Goal: Task Accomplishment & Management: Manage account settings

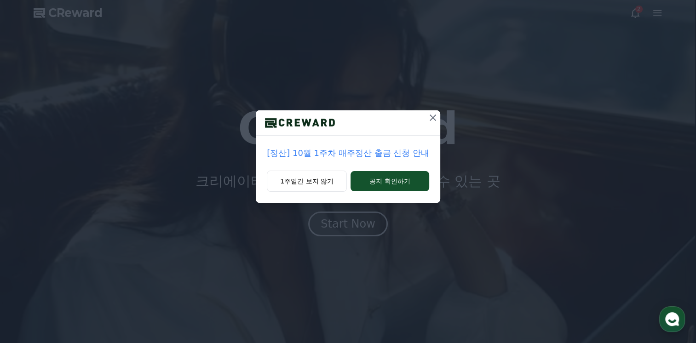
click at [430, 120] on icon at bounding box center [432, 117] width 6 height 6
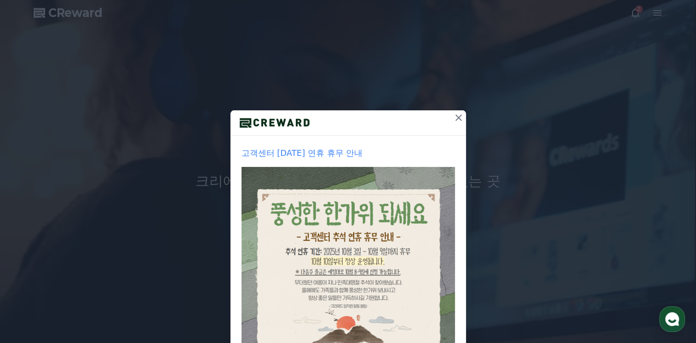
click at [454, 115] on icon at bounding box center [458, 117] width 11 height 11
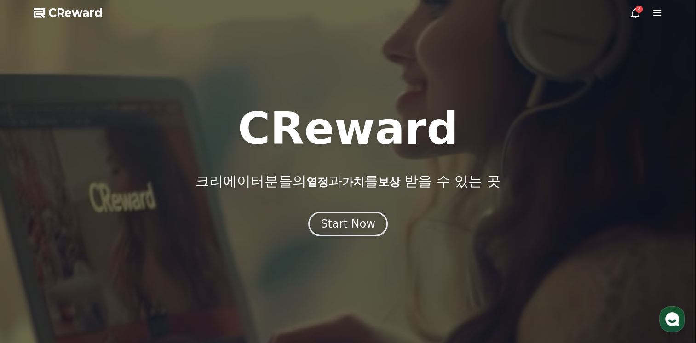
click at [639, 8] on div "2" at bounding box center [638, 9] width 7 height 7
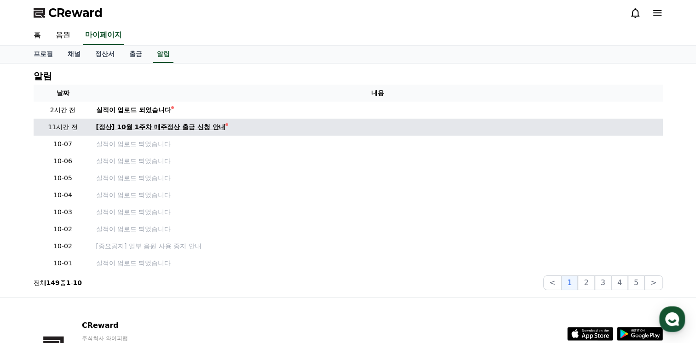
click at [202, 125] on div "[정산] 10월 1주차 매주정산 출금 신청 안내" at bounding box center [160, 127] width 129 height 10
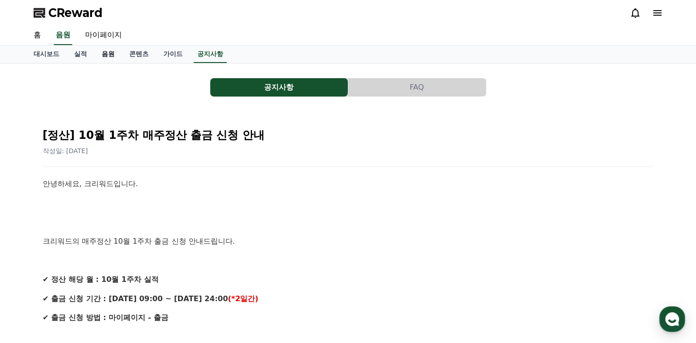
click at [111, 53] on link "음원" at bounding box center [108, 54] width 28 height 17
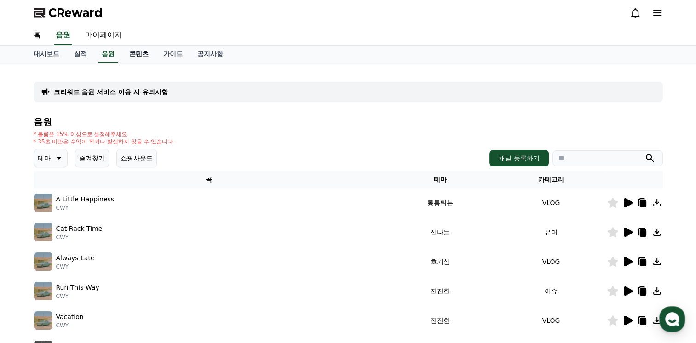
click at [143, 51] on link "콘텐츠" at bounding box center [139, 54] width 34 height 17
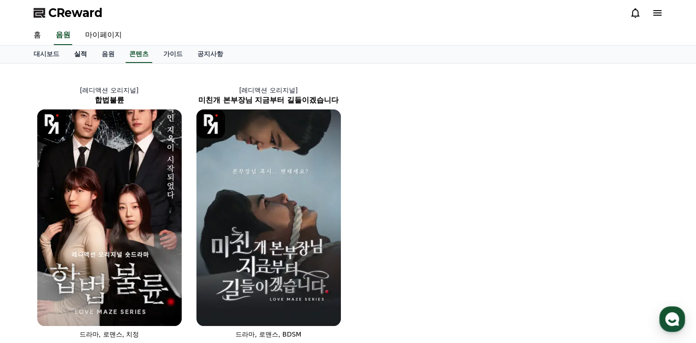
click at [76, 58] on link "실적" at bounding box center [81, 54] width 28 height 17
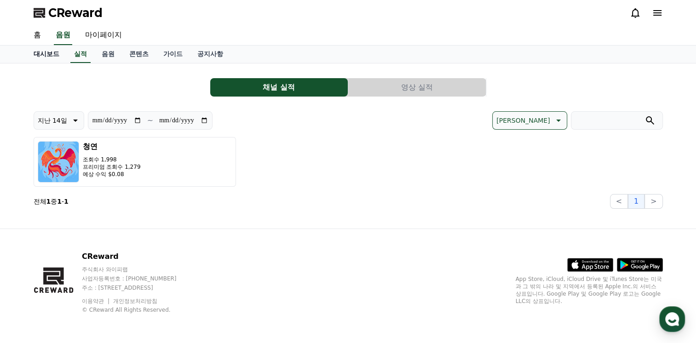
click at [46, 56] on link "대시보드" at bounding box center [46, 54] width 40 height 17
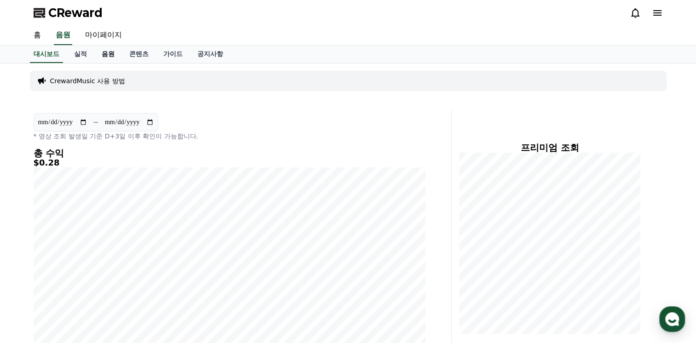
click at [112, 56] on link "음원" at bounding box center [108, 54] width 28 height 17
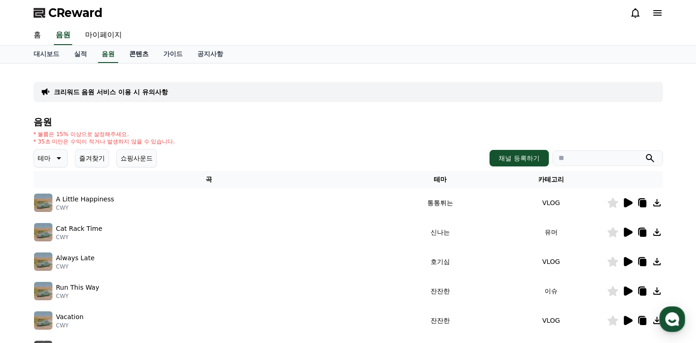
click at [137, 52] on link "콘텐츠" at bounding box center [139, 54] width 34 height 17
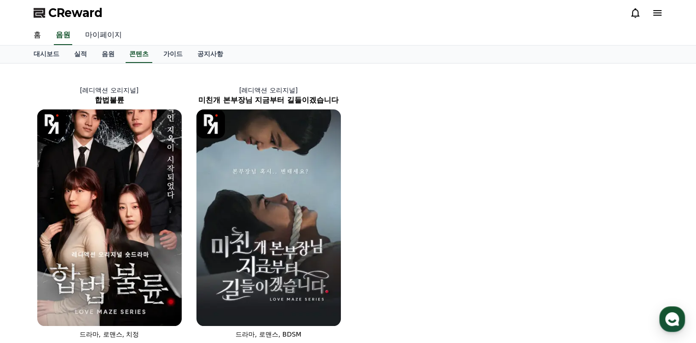
click at [101, 33] on link "마이페이지" at bounding box center [103, 35] width 51 height 19
select select "**********"
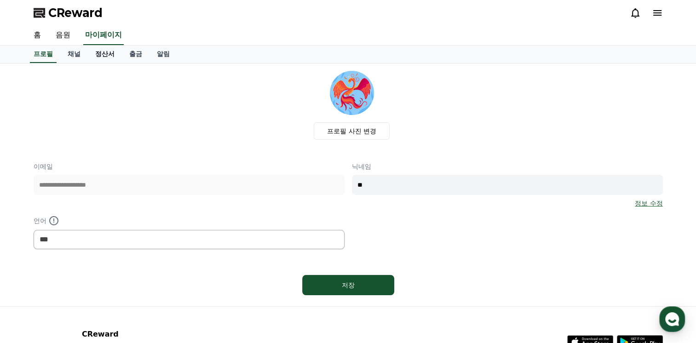
click at [100, 51] on link "정산서" at bounding box center [105, 54] width 34 height 17
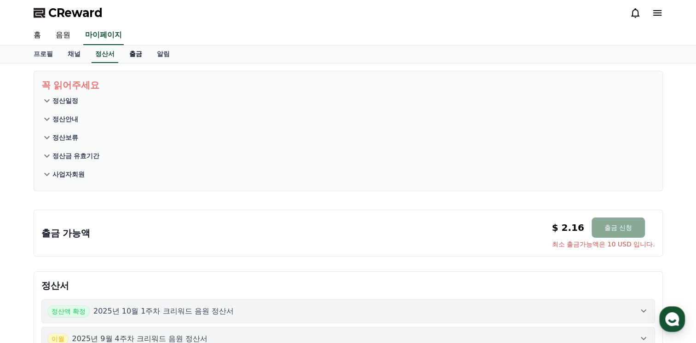
click at [136, 56] on link "출금" at bounding box center [136, 54] width 28 height 17
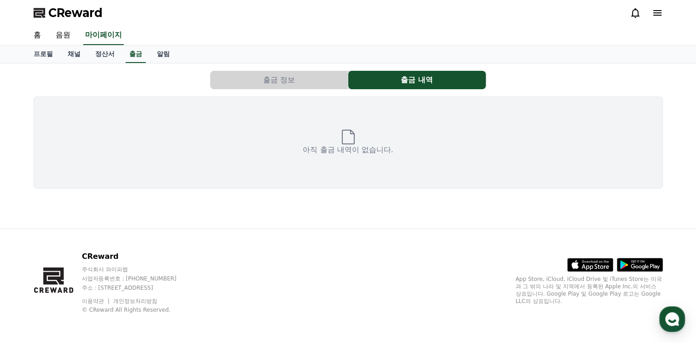
click at [288, 81] on button "출금 정보" at bounding box center [278, 80] width 137 height 18
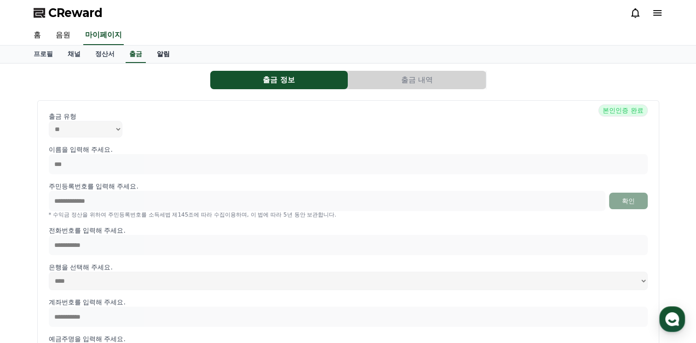
click at [169, 54] on link "알림" at bounding box center [163, 54] width 28 height 17
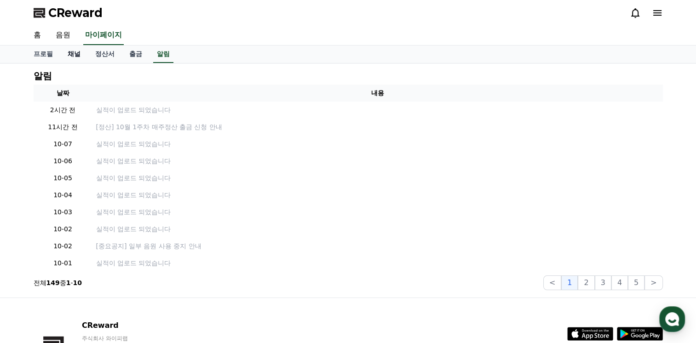
click at [70, 56] on link "채널" at bounding box center [74, 54] width 28 height 17
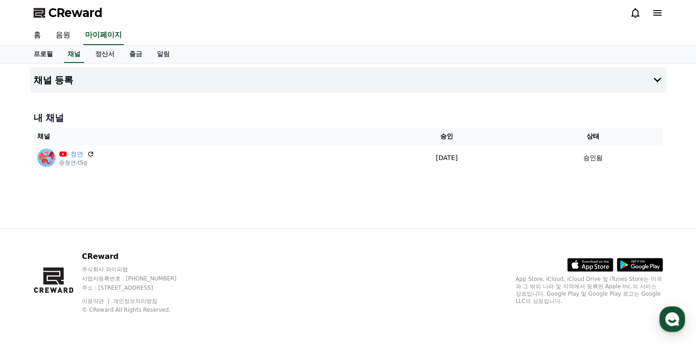
click at [53, 56] on link "프로필" at bounding box center [43, 54] width 34 height 17
select select "**********"
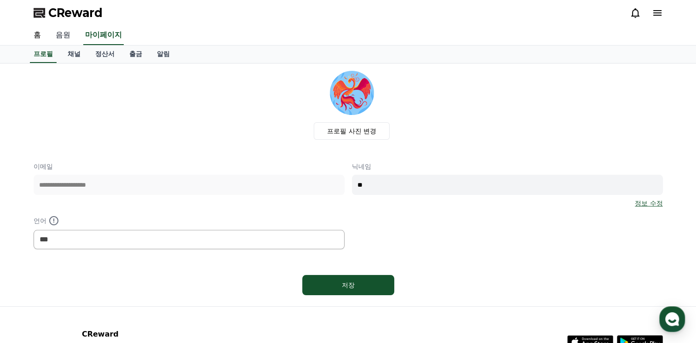
click at [60, 41] on link "음원" at bounding box center [62, 35] width 29 height 19
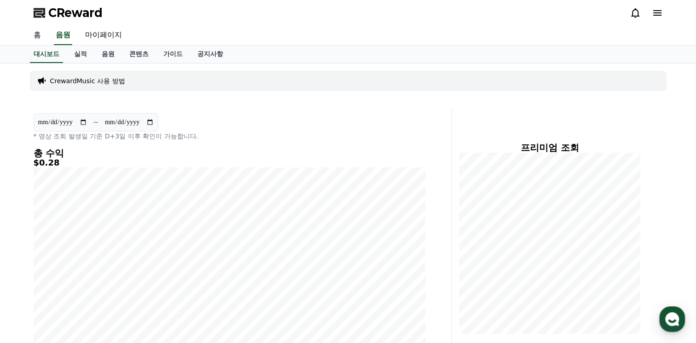
click at [34, 38] on link "홈" at bounding box center [37, 35] width 22 height 19
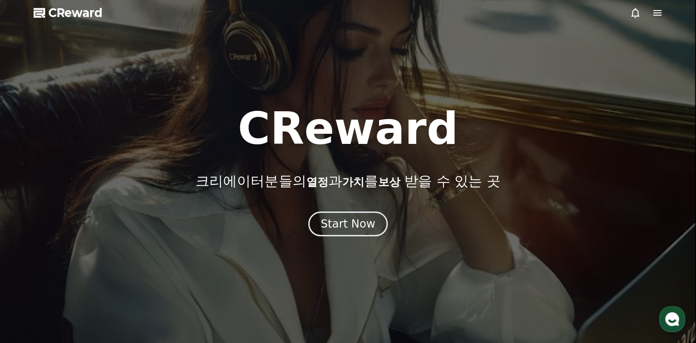
click at [659, 13] on icon at bounding box center [657, 12] width 11 height 11
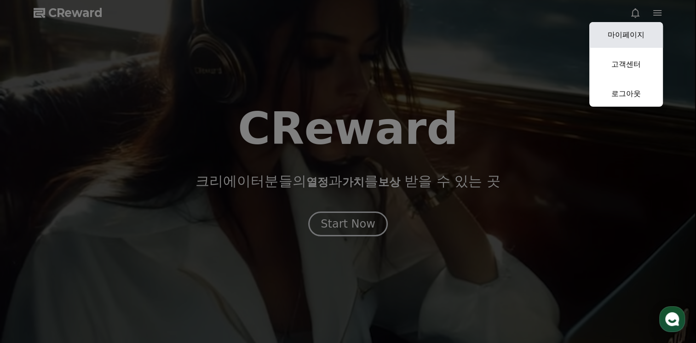
click at [628, 36] on link "마이페이지" at bounding box center [626, 35] width 74 height 26
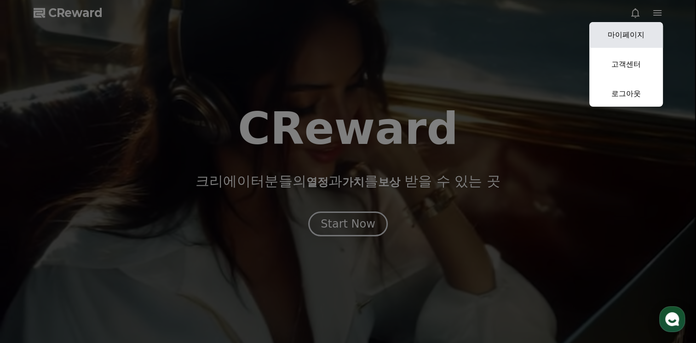
select select "**********"
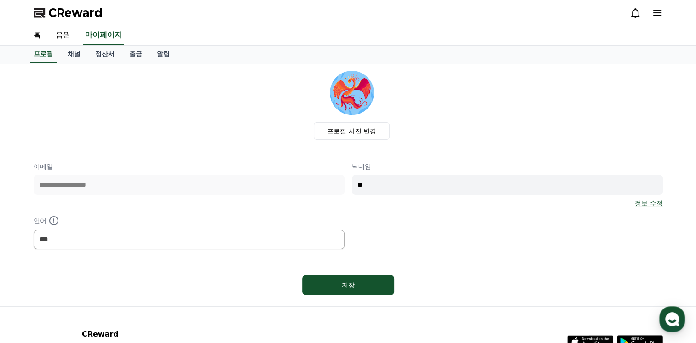
click at [78, 26] on div "홈 음원 마이페이지" at bounding box center [348, 35] width 644 height 19
click at [100, 51] on link "정산서" at bounding box center [105, 54] width 34 height 17
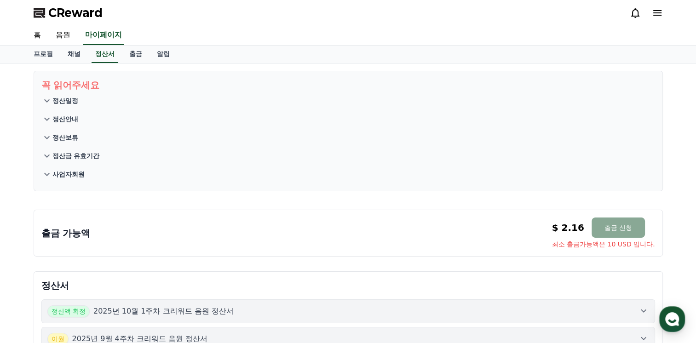
scroll to position [46, 0]
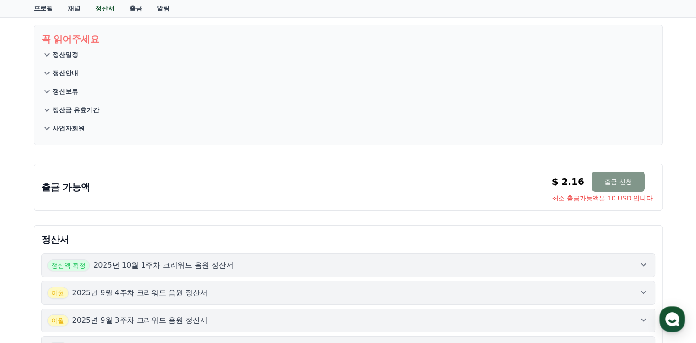
click at [614, 183] on button "출금 신청" at bounding box center [617, 182] width 53 height 20
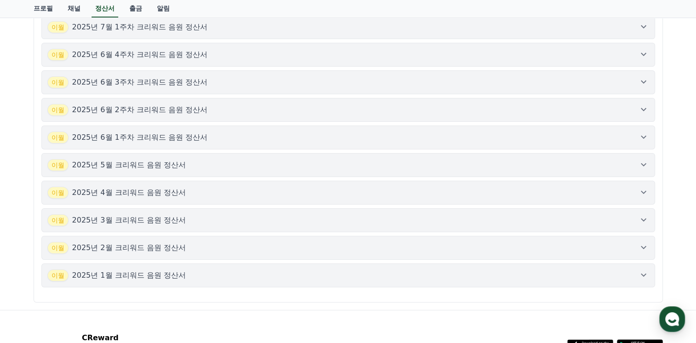
scroll to position [552, 0]
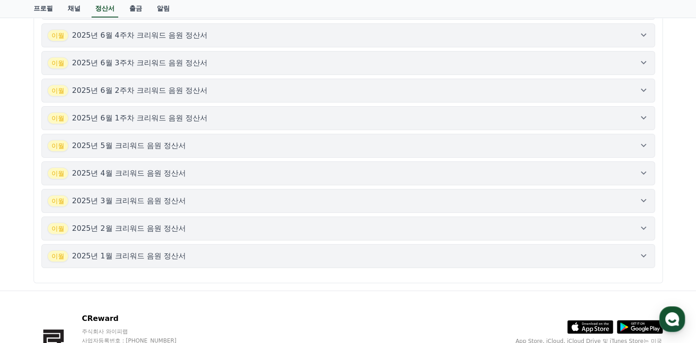
click at [652, 248] on button "이월 2025년 1월 크리워드 음원 정산서" at bounding box center [347, 256] width 613 height 24
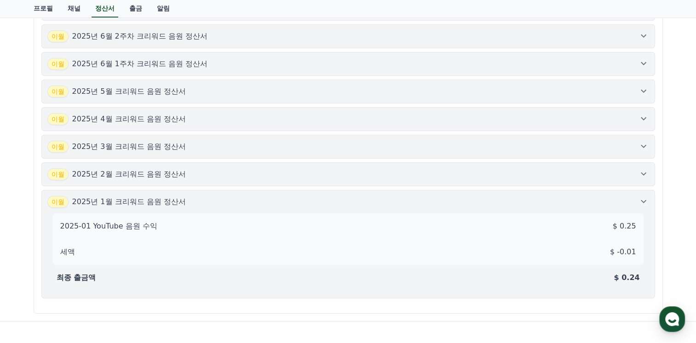
scroll to position [598, 0]
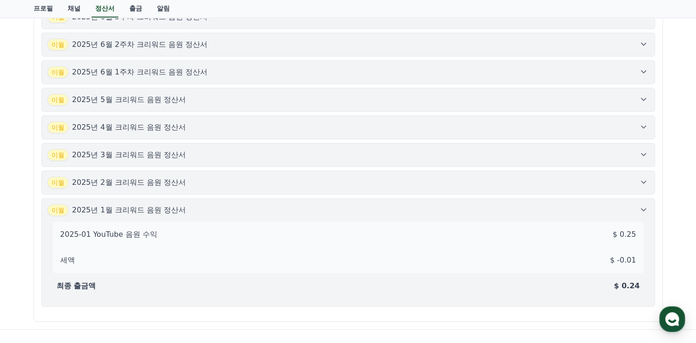
click at [644, 177] on icon at bounding box center [643, 182] width 11 height 11
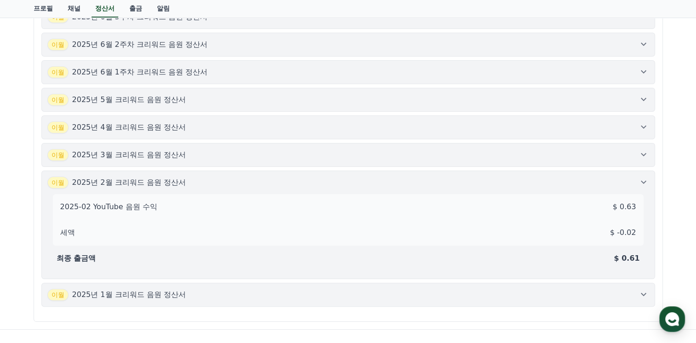
click at [644, 149] on icon at bounding box center [643, 154] width 11 height 11
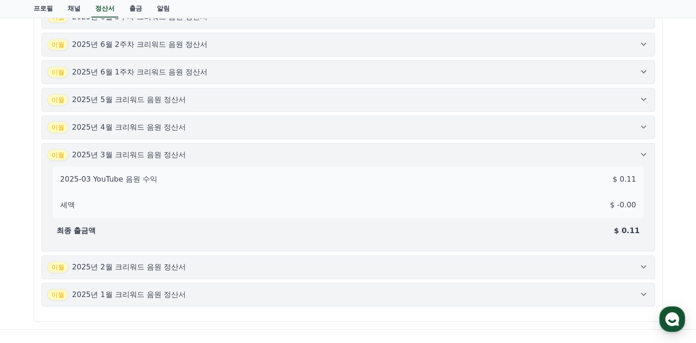
click at [645, 122] on icon at bounding box center [643, 126] width 11 height 11
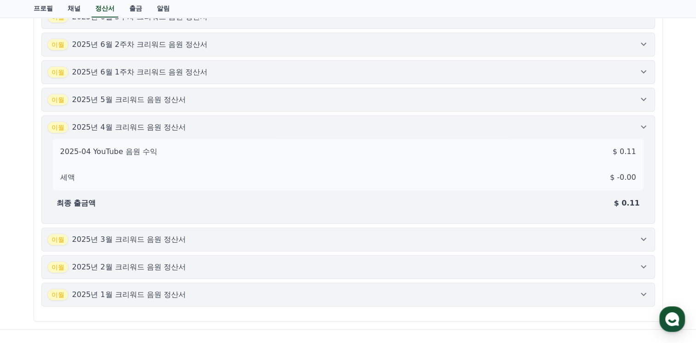
click at [641, 94] on icon at bounding box center [643, 99] width 11 height 11
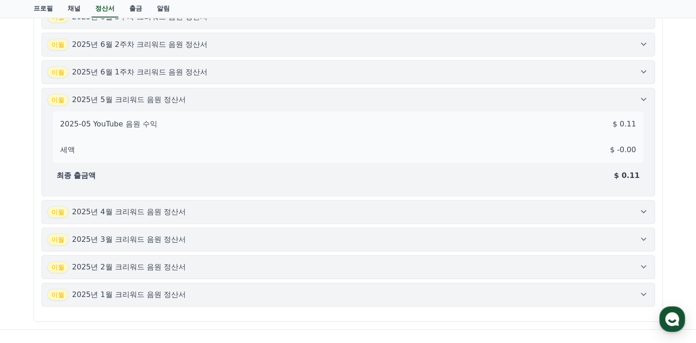
click at [642, 69] on icon at bounding box center [643, 71] width 11 height 11
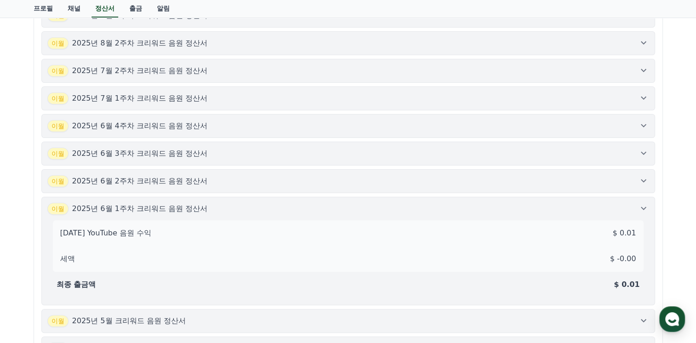
scroll to position [460, 0]
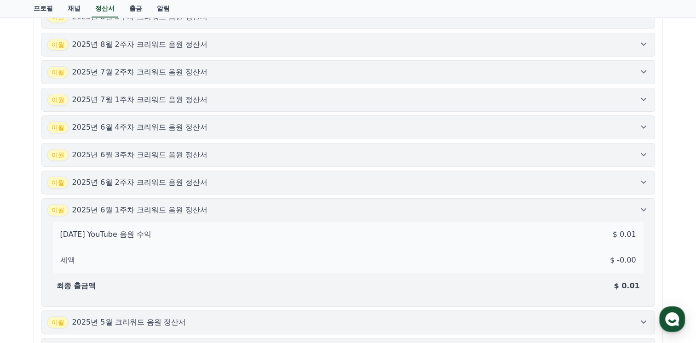
click at [642, 181] on icon at bounding box center [644, 182] width 6 height 3
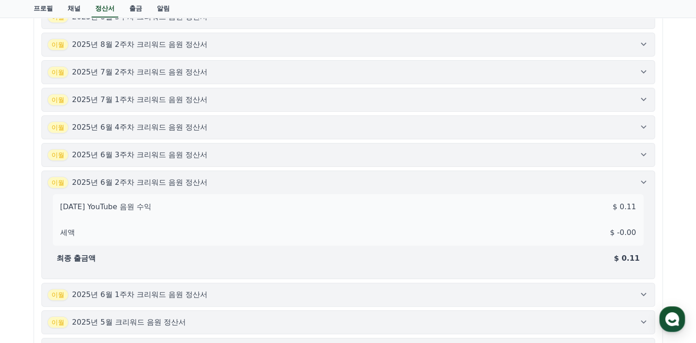
click at [644, 153] on icon at bounding box center [644, 154] width 6 height 3
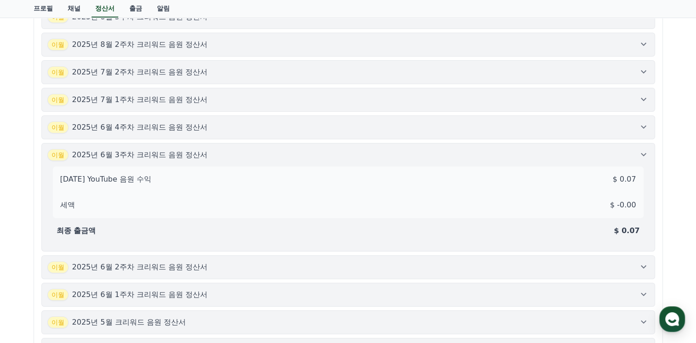
click at [645, 126] on icon at bounding box center [644, 127] width 6 height 3
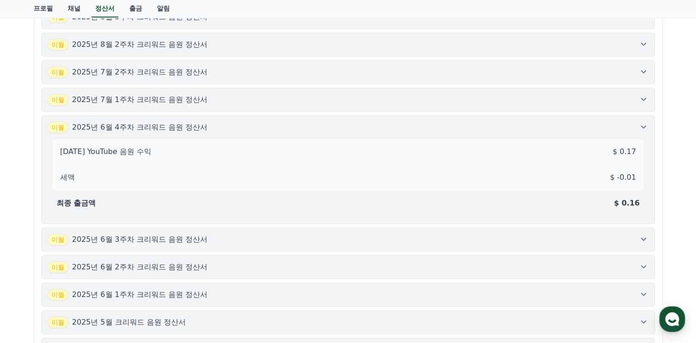
click at [644, 96] on icon at bounding box center [643, 99] width 11 height 11
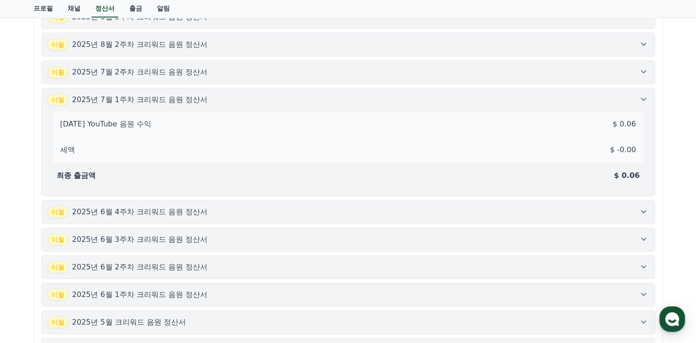
click at [642, 67] on icon at bounding box center [643, 71] width 11 height 11
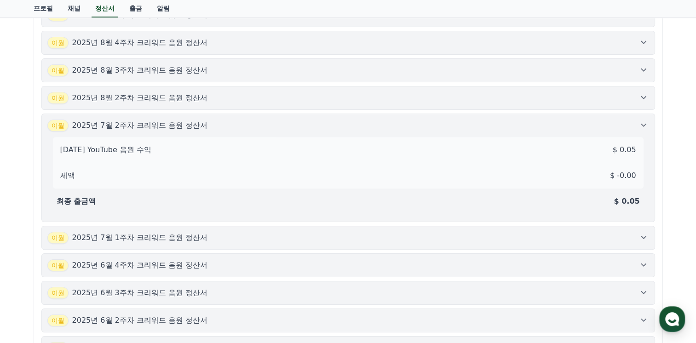
scroll to position [322, 0]
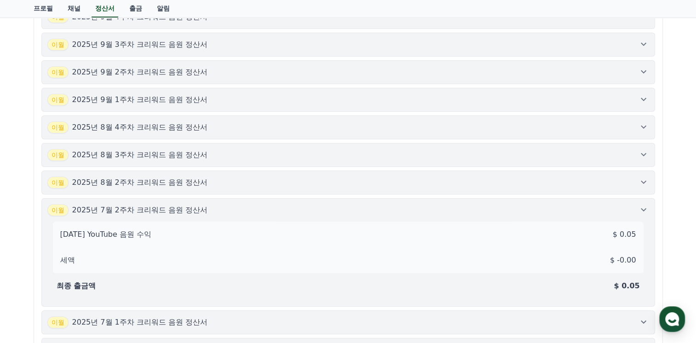
click at [640, 183] on icon at bounding box center [643, 182] width 11 height 11
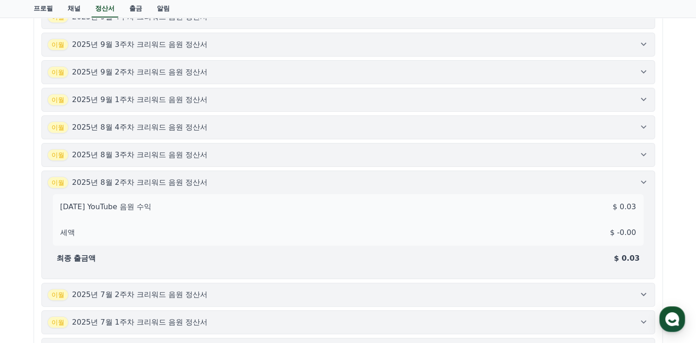
click at [643, 149] on icon at bounding box center [643, 154] width 11 height 11
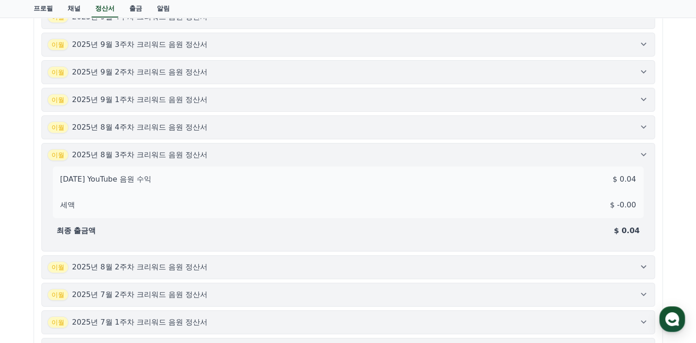
click at [642, 123] on icon at bounding box center [643, 126] width 11 height 11
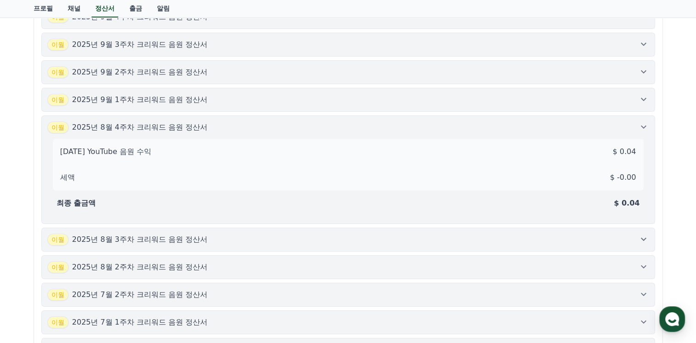
click at [644, 94] on icon at bounding box center [643, 99] width 11 height 11
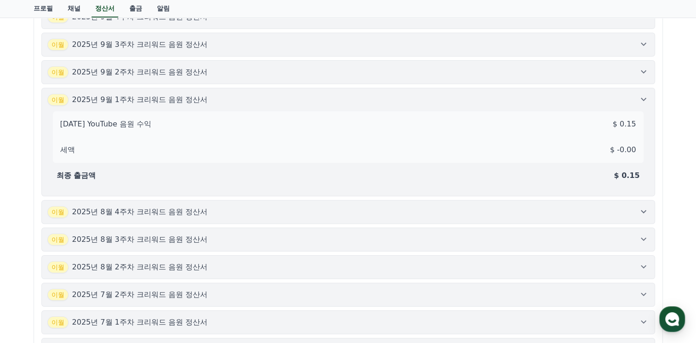
click at [644, 72] on icon at bounding box center [643, 71] width 11 height 11
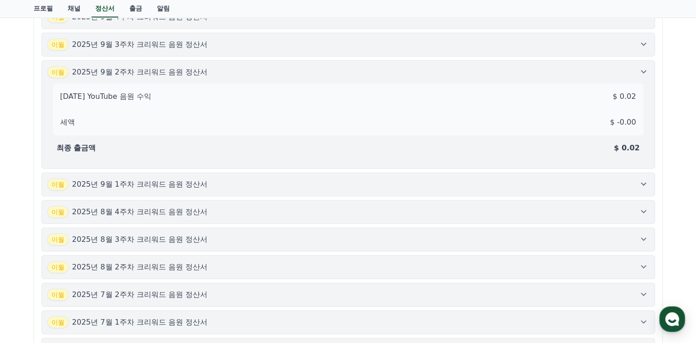
click at [644, 43] on icon at bounding box center [644, 44] width 6 height 3
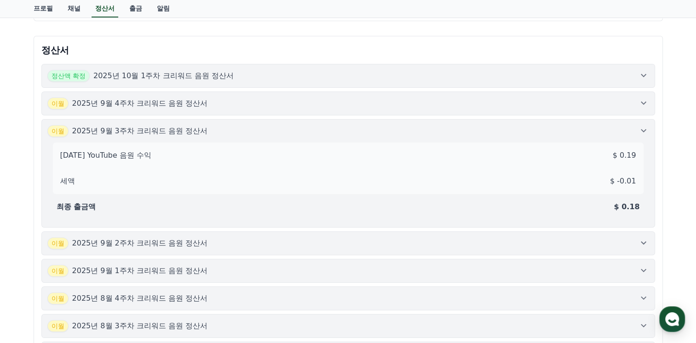
scroll to position [230, 0]
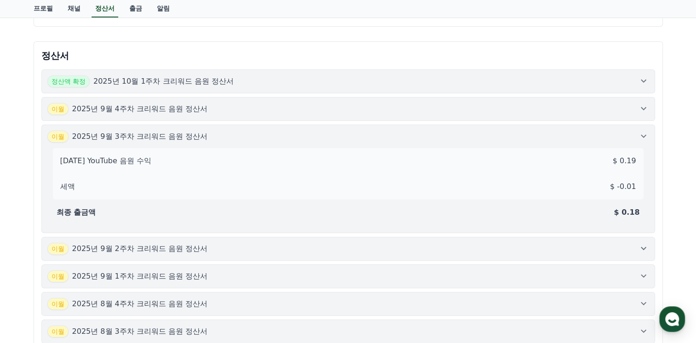
click at [641, 108] on icon at bounding box center [643, 108] width 11 height 11
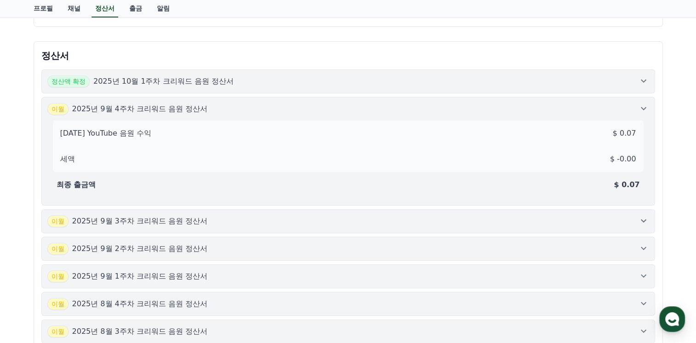
click at [644, 80] on icon at bounding box center [644, 81] width 6 height 3
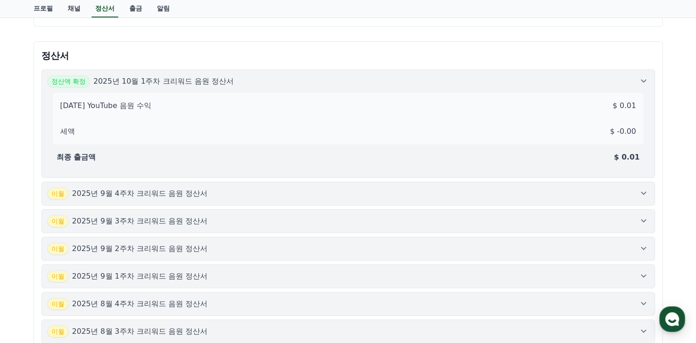
click at [71, 81] on span "정산액 확정" at bounding box center [68, 81] width 42 height 12
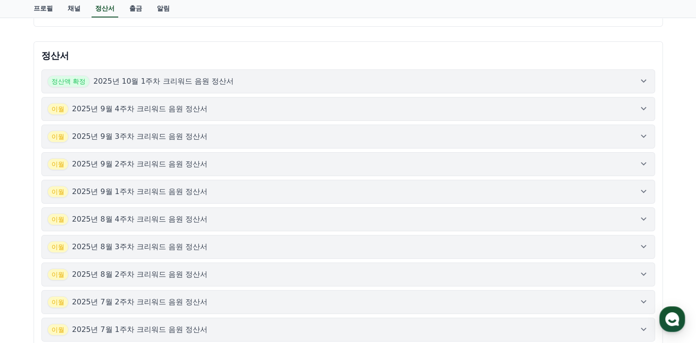
click at [71, 81] on span "정산액 확정" at bounding box center [68, 81] width 42 height 12
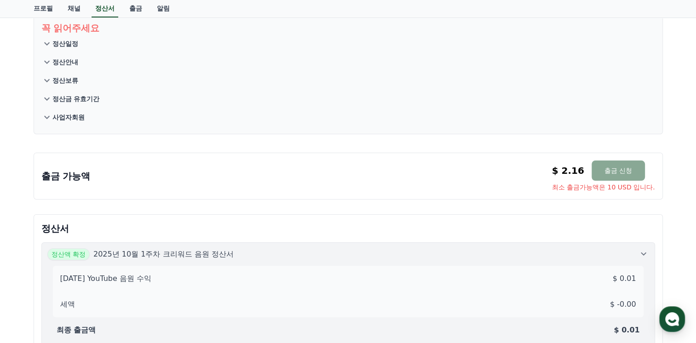
scroll to position [46, 0]
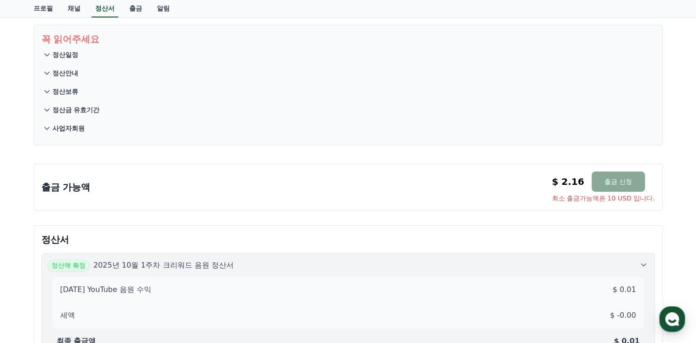
click at [89, 109] on p "정산금 유효기간" at bounding box center [75, 109] width 47 height 9
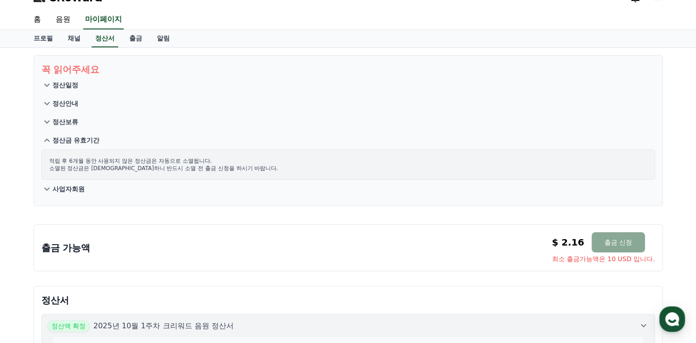
scroll to position [0, 0]
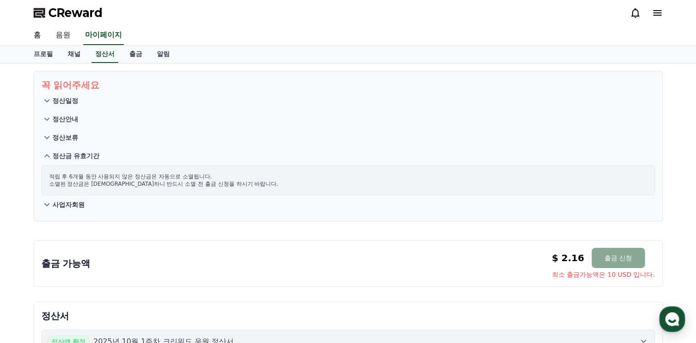
click at [59, 35] on link "음원" at bounding box center [62, 35] width 29 height 19
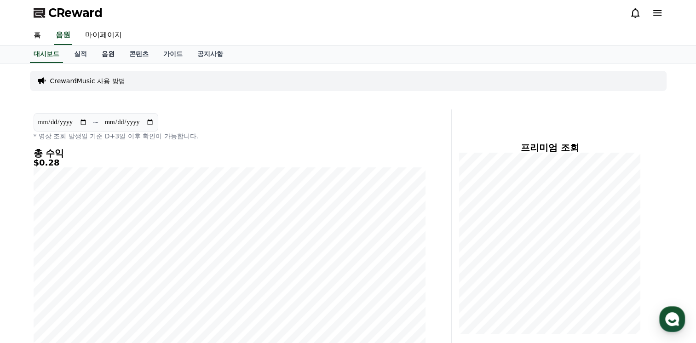
click at [109, 57] on link "음원" at bounding box center [108, 54] width 28 height 17
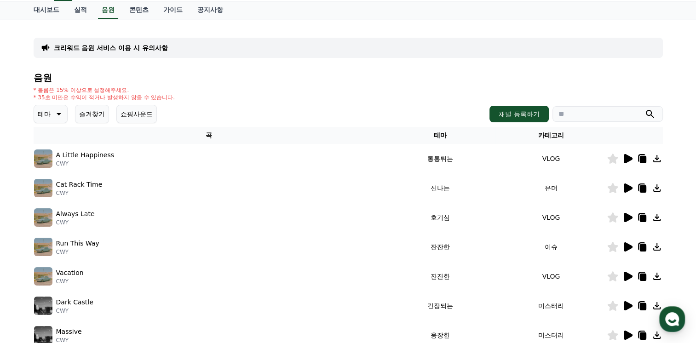
scroll to position [46, 0]
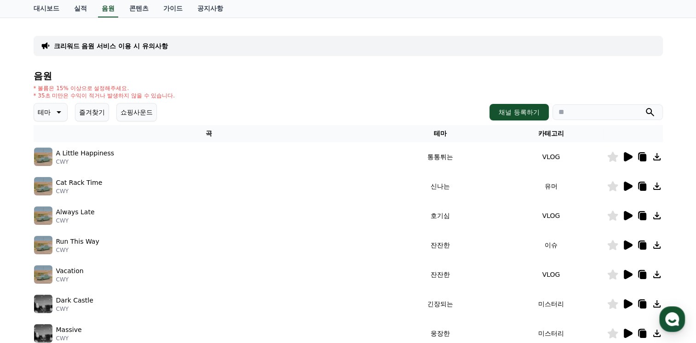
click at [54, 111] on icon at bounding box center [57, 112] width 11 height 11
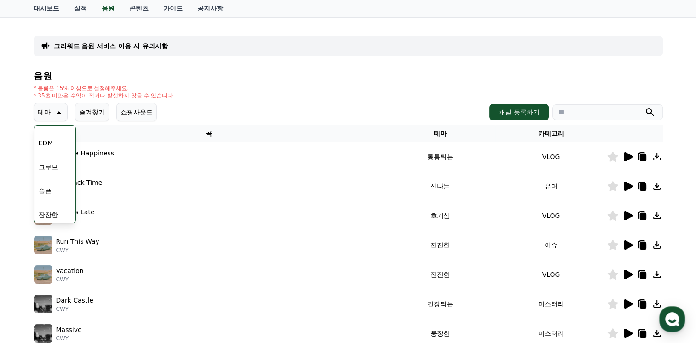
scroll to position [276, 0]
click at [52, 194] on button "슬픈" at bounding box center [45, 195] width 20 height 20
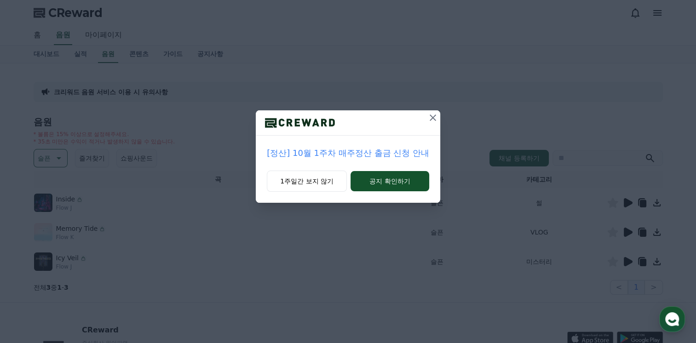
click at [433, 117] on icon at bounding box center [432, 117] width 11 height 11
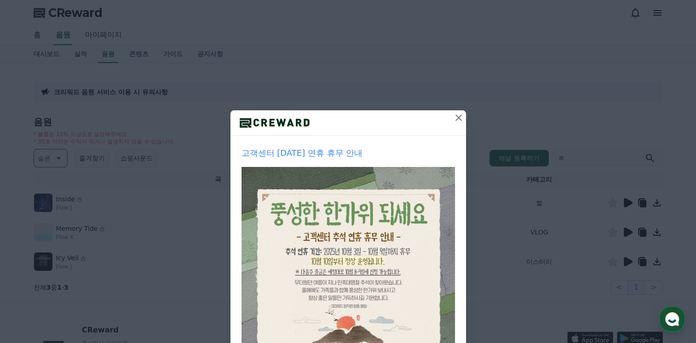
click at [456, 117] on icon at bounding box center [458, 117] width 11 height 11
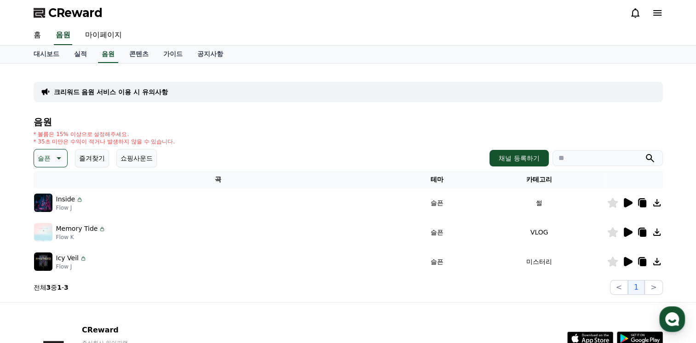
click at [629, 201] on icon at bounding box center [627, 202] width 9 height 9
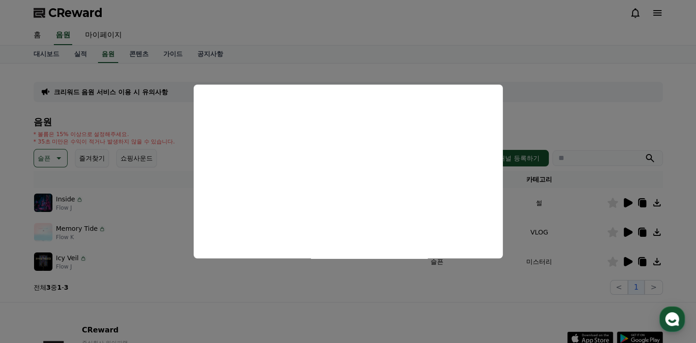
click at [573, 119] on button "close modal" at bounding box center [348, 171] width 696 height 343
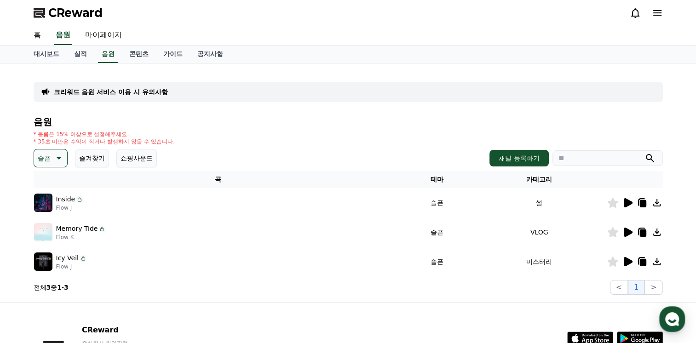
click at [625, 230] on icon at bounding box center [627, 232] width 9 height 9
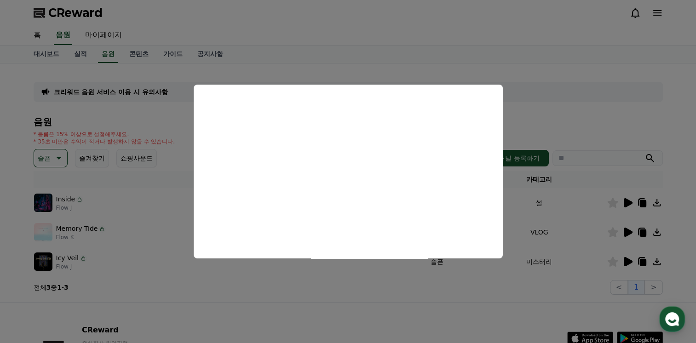
click at [535, 121] on button "close modal" at bounding box center [348, 171] width 696 height 343
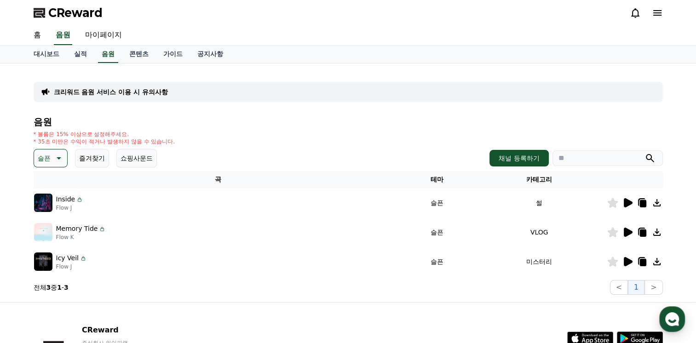
click at [627, 261] on icon at bounding box center [627, 261] width 9 height 9
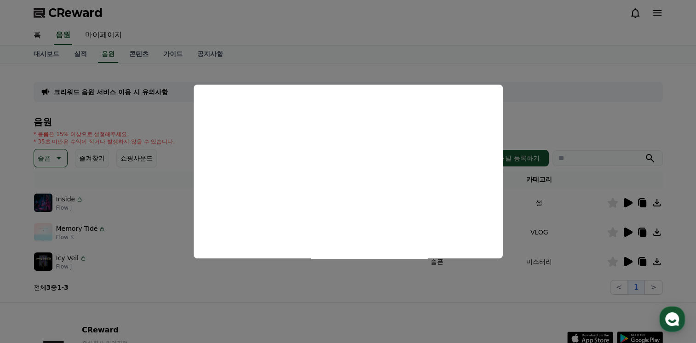
click at [571, 102] on button "close modal" at bounding box center [348, 171] width 696 height 343
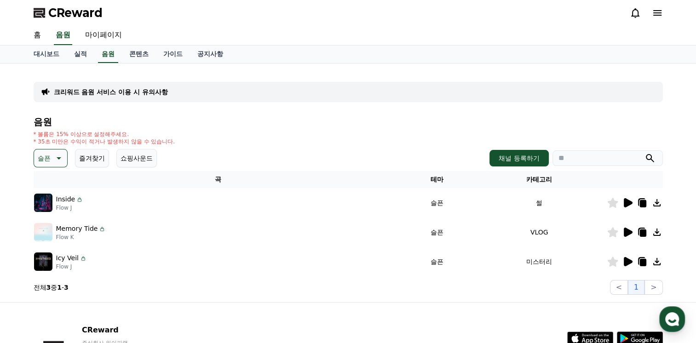
click at [656, 203] on icon at bounding box center [656, 202] width 7 height 7
click at [249, 109] on div "크리워드 음원 서비스 이용 시 유의사항 음원 * 볼륨은 15% 이상으로 설정해주세요. * 35초 미만은 수익이 적거나 발생하지 않을 수 있습니…" at bounding box center [348, 183] width 629 height 224
click at [170, 56] on link "가이드" at bounding box center [173, 54] width 34 height 17
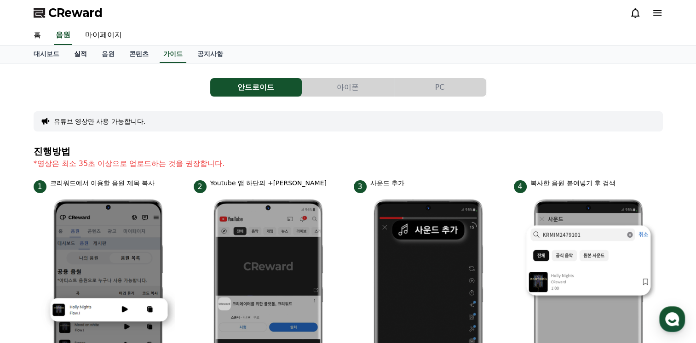
click at [83, 52] on link "실적" at bounding box center [81, 54] width 28 height 17
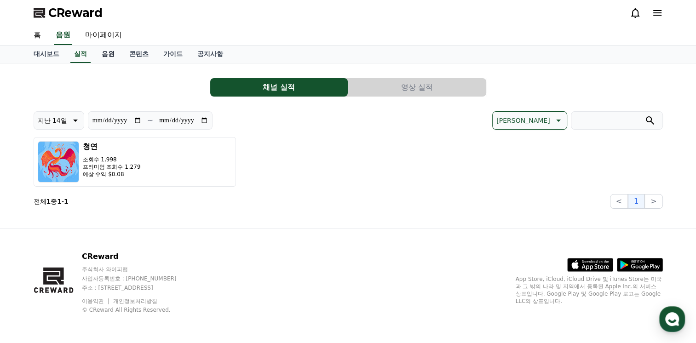
click at [109, 56] on link "음원" at bounding box center [108, 54] width 28 height 17
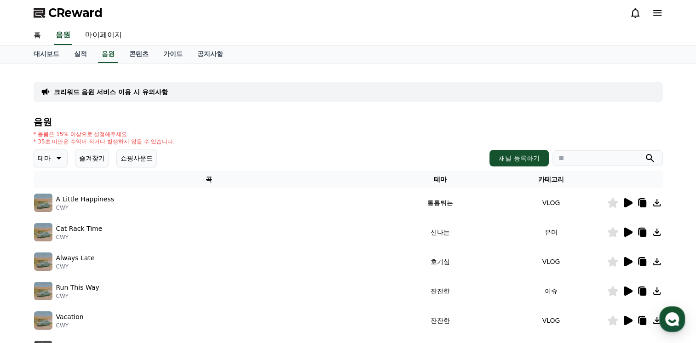
click at [61, 160] on icon at bounding box center [57, 158] width 11 height 11
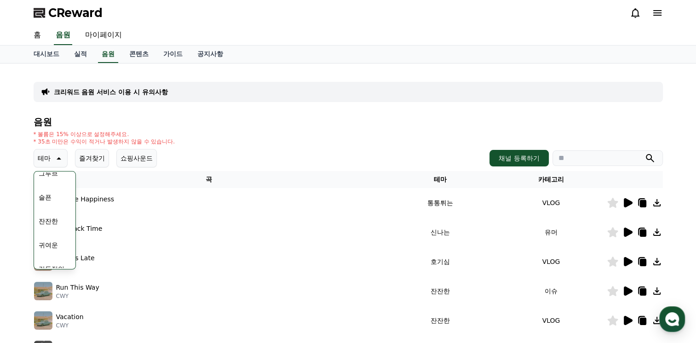
scroll to position [322, 0]
click at [46, 197] on button "슬픈" at bounding box center [45, 195] width 20 height 20
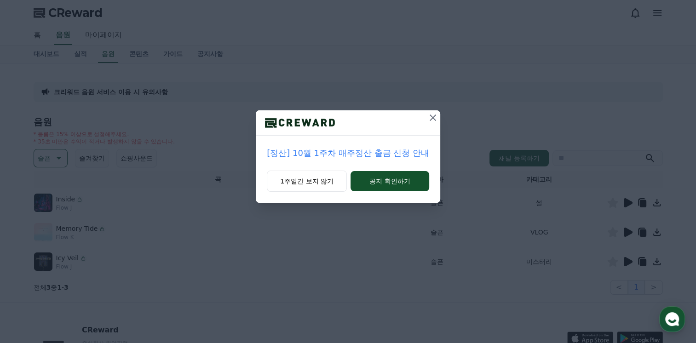
click at [433, 114] on icon at bounding box center [432, 117] width 11 height 11
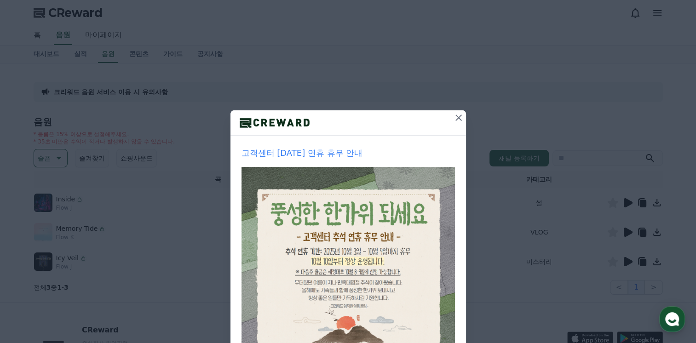
click at [454, 115] on icon at bounding box center [458, 117] width 11 height 11
